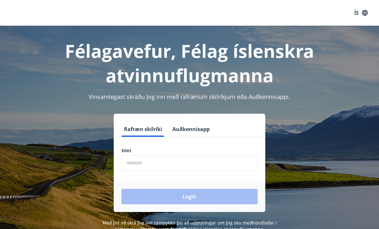
click at [170, 163] on input "phone" at bounding box center [190, 163] width 136 height 16
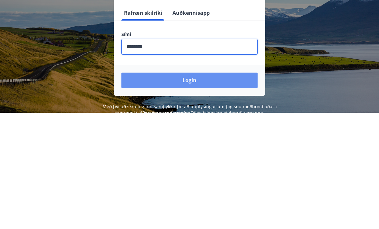
type input "********"
click at [207, 189] on button "Login" at bounding box center [190, 196] width 136 height 15
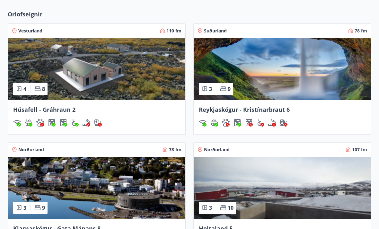
scroll to position [410, 0]
click at [138, 150] on div "Norðurland 78 fm" at bounding box center [97, 150] width 170 height 6
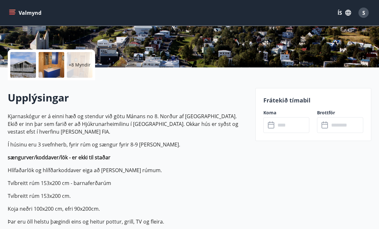
scroll to position [126, 0]
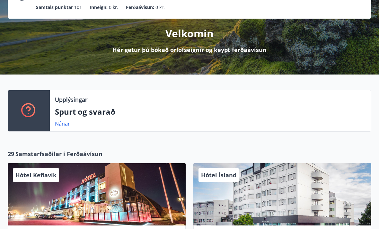
scroll to position [68, 0]
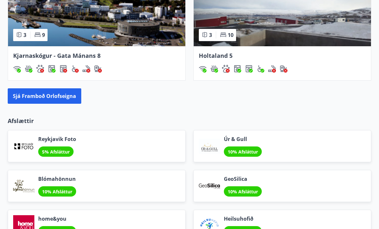
click at [22, 95] on button "Sjá framboð orlofseigna" at bounding box center [45, 95] width 74 height 15
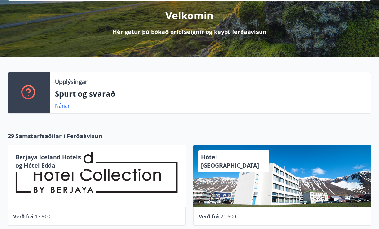
scroll to position [79, 0]
click at [63, 104] on link "Nánar" at bounding box center [62, 105] width 15 height 7
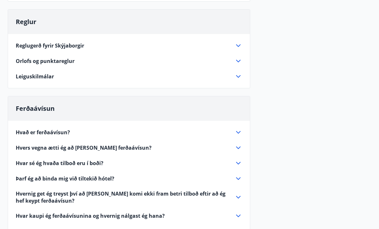
scroll to position [128, 0]
click at [239, 134] on icon at bounding box center [239, 133] width 8 height 8
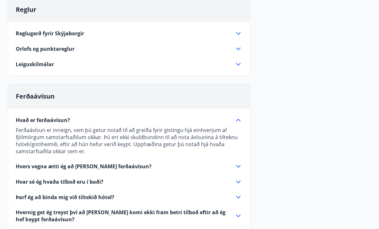
scroll to position [143, 0]
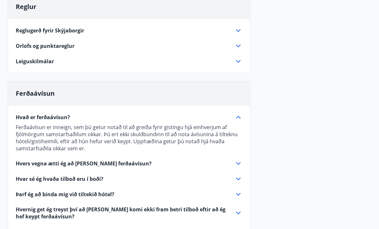
click at [236, 195] on icon at bounding box center [239, 195] width 8 height 8
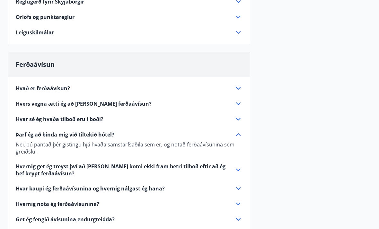
scroll to position [180, 0]
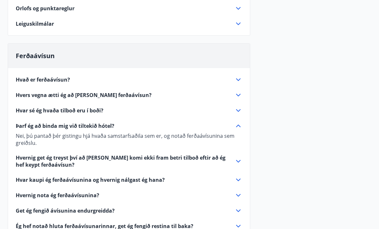
click at [237, 164] on icon at bounding box center [239, 162] width 8 height 8
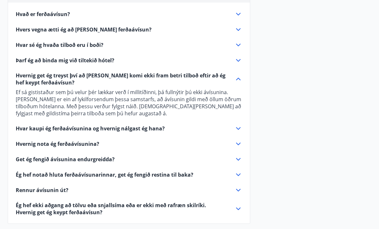
scroll to position [246, 0]
click at [239, 145] on icon at bounding box center [239, 144] width 8 height 8
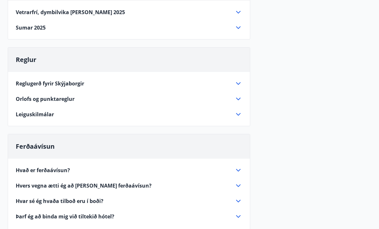
scroll to position [0, 0]
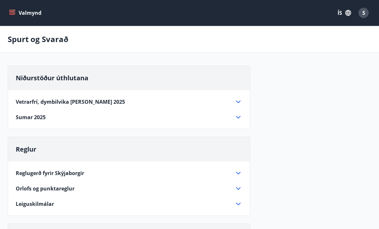
click at [12, 12] on icon "menu" at bounding box center [12, 11] width 6 height 1
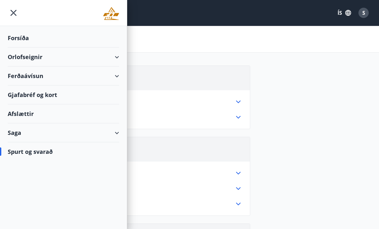
click at [18, 75] on div "Ferðaávísun" at bounding box center [64, 76] width 112 height 19
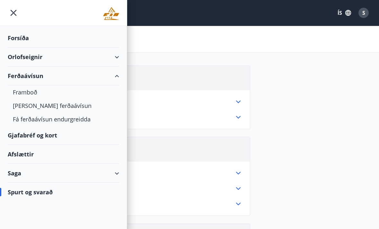
click at [19, 93] on div "Framboð" at bounding box center [63, 93] width 101 height 14
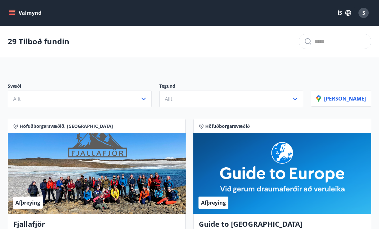
click at [148, 101] on icon "button" at bounding box center [144, 99] width 8 height 8
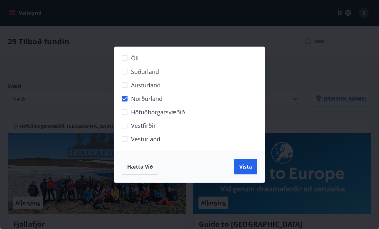
click at [243, 169] on span "Vista" at bounding box center [245, 166] width 13 height 7
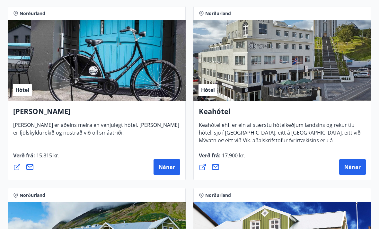
scroll to position [148, 0]
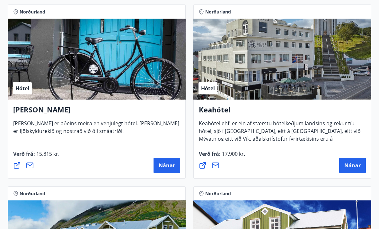
click at [350, 169] on span "Nánar" at bounding box center [353, 165] width 16 height 7
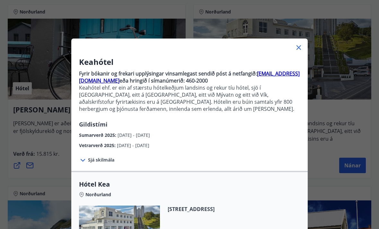
click at [122, 82] on strong "bokanir@keahotels.is" at bounding box center [189, 77] width 221 height 14
click at [345, 12] on div "Keahótel Fyrir bókanir og frekari upplýsingar vinsamlegast sendið póst á netfan…" at bounding box center [189, 114] width 379 height 229
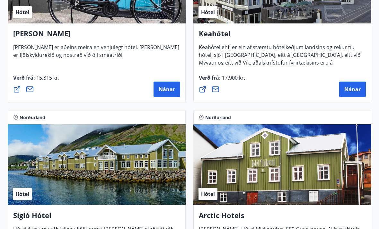
scroll to position [202, 0]
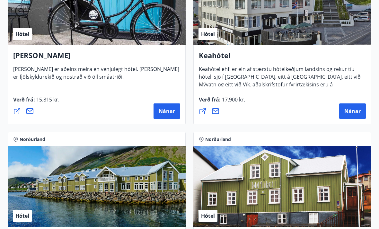
click at [353, 111] on span "Nánar" at bounding box center [353, 111] width 16 height 7
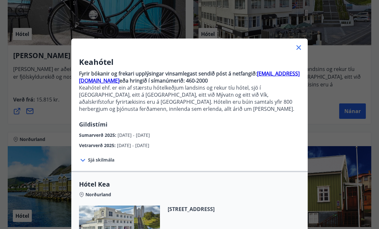
click at [85, 161] on icon at bounding box center [83, 161] width 8 height 8
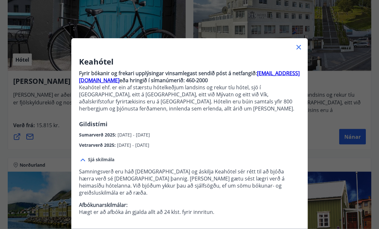
click at [299, 49] on icon at bounding box center [299, 48] width 8 height 8
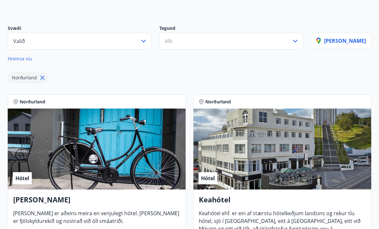
scroll to position [0, 0]
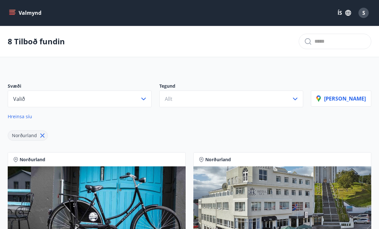
click at [15, 13] on button "Valmynd" at bounding box center [26, 13] width 36 height 12
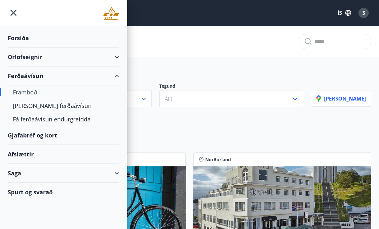
click at [16, 93] on div "Framboð" at bounding box center [63, 93] width 101 height 14
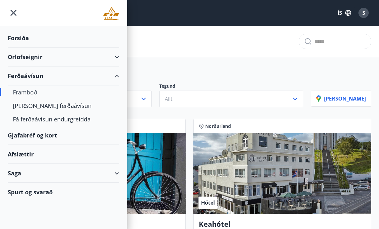
click at [19, 94] on div "Framboð" at bounding box center [63, 93] width 101 height 14
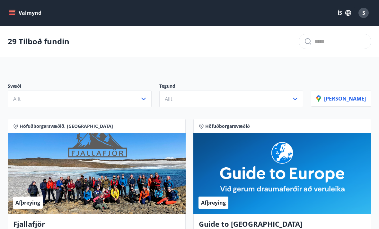
click at [15, 13] on icon "menu" at bounding box center [12, 13] width 7 height 1
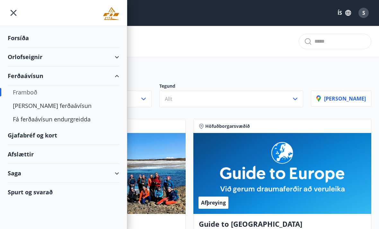
click at [17, 77] on div "Ferðaávísun" at bounding box center [64, 76] width 112 height 19
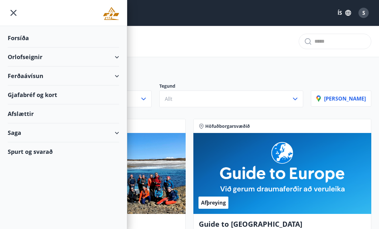
click at [13, 77] on div "Ferðaávísun" at bounding box center [64, 76] width 112 height 19
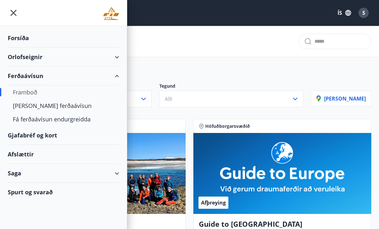
click at [20, 106] on div "Kaupa ferðaávísun" at bounding box center [63, 106] width 101 height 14
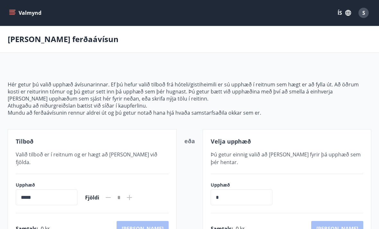
click at [13, 8] on button "Valmynd" at bounding box center [26, 13] width 36 height 12
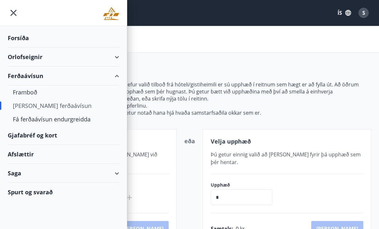
click at [15, 40] on div "Forsíða" at bounding box center [64, 38] width 112 height 19
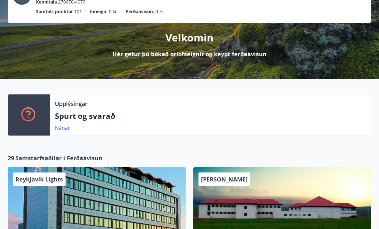
scroll to position [76, 0]
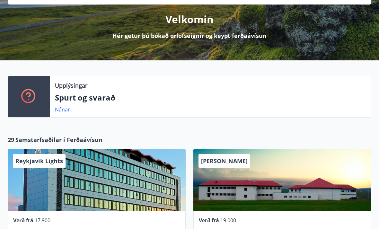
click at [60, 106] on link "Nánar" at bounding box center [62, 109] width 15 height 7
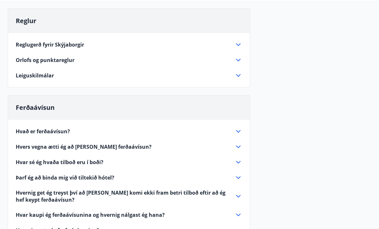
click at [238, 134] on icon at bounding box center [239, 131] width 8 height 8
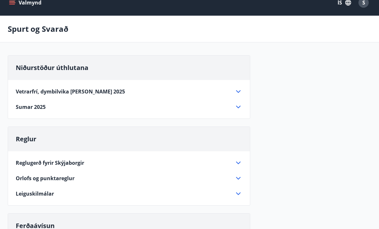
scroll to position [0, 0]
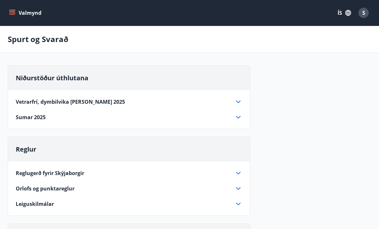
click at [11, 15] on icon "menu" at bounding box center [12, 13] width 6 height 6
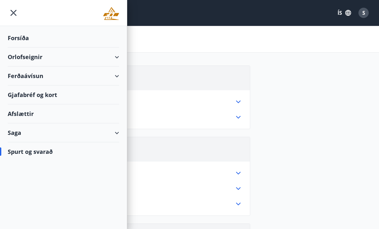
click at [14, 76] on div "Ferðaávísun" at bounding box center [64, 76] width 112 height 19
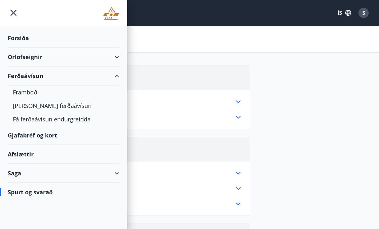
click at [25, 93] on div "Framboð" at bounding box center [63, 93] width 101 height 14
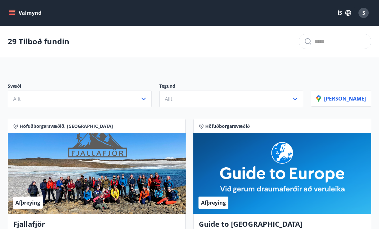
click at [148, 96] on icon "button" at bounding box center [144, 99] width 8 height 8
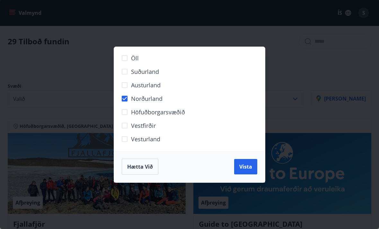
click at [246, 168] on span "Vista" at bounding box center [245, 166] width 13 height 7
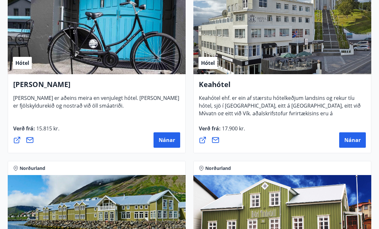
scroll to position [178, 0]
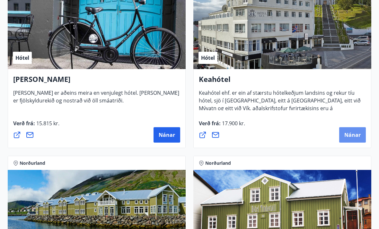
click at [356, 136] on span "Nánar" at bounding box center [353, 134] width 16 height 7
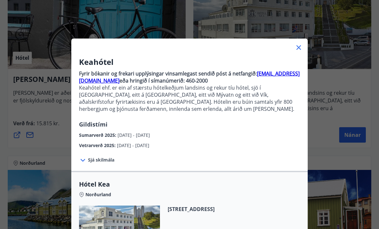
click at [84, 162] on icon at bounding box center [83, 161] width 8 height 8
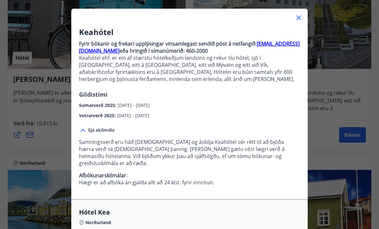
scroll to position [29, 0]
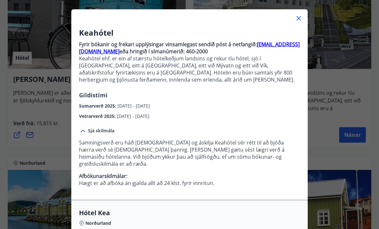
click at [41, 133] on div "Keahótel Fyrir bókanir og frekari upplýsingar vinsamlegast sendið póst á netfan…" at bounding box center [189, 85] width 379 height 229
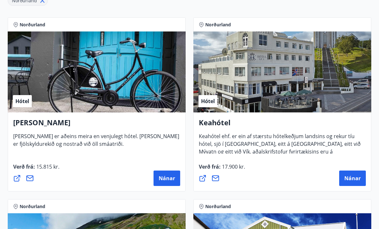
scroll to position [137, 0]
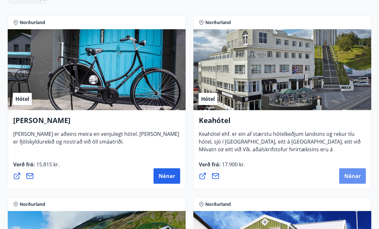
click at [357, 175] on span "Nánar" at bounding box center [353, 176] width 16 height 7
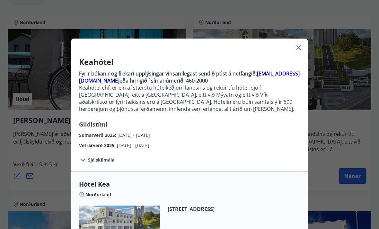
click at [85, 161] on icon at bounding box center [83, 161] width 8 height 8
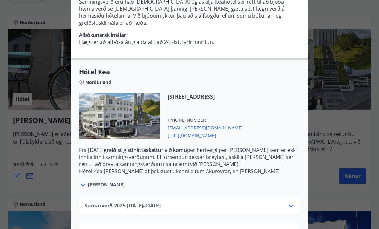
scroll to position [170, 0]
click at [144, 229] on span "Vetrarverð 2025 01.10.25 - 21.12.25" at bounding box center [122, 233] width 75 height 8
click at [145, 229] on span "Vetrarverð 2025 01.10.25 - 21.12.25" at bounding box center [122, 233] width 75 height 8
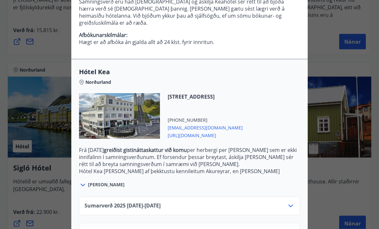
click at [289, 229] on icon at bounding box center [291, 233] width 8 height 8
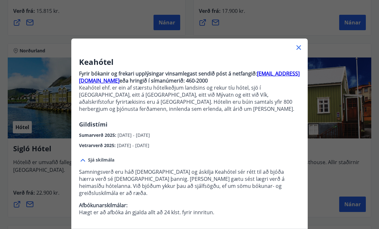
scroll to position [293, 0]
